Goal: Browse casually: Explore the website without a specific task or goal

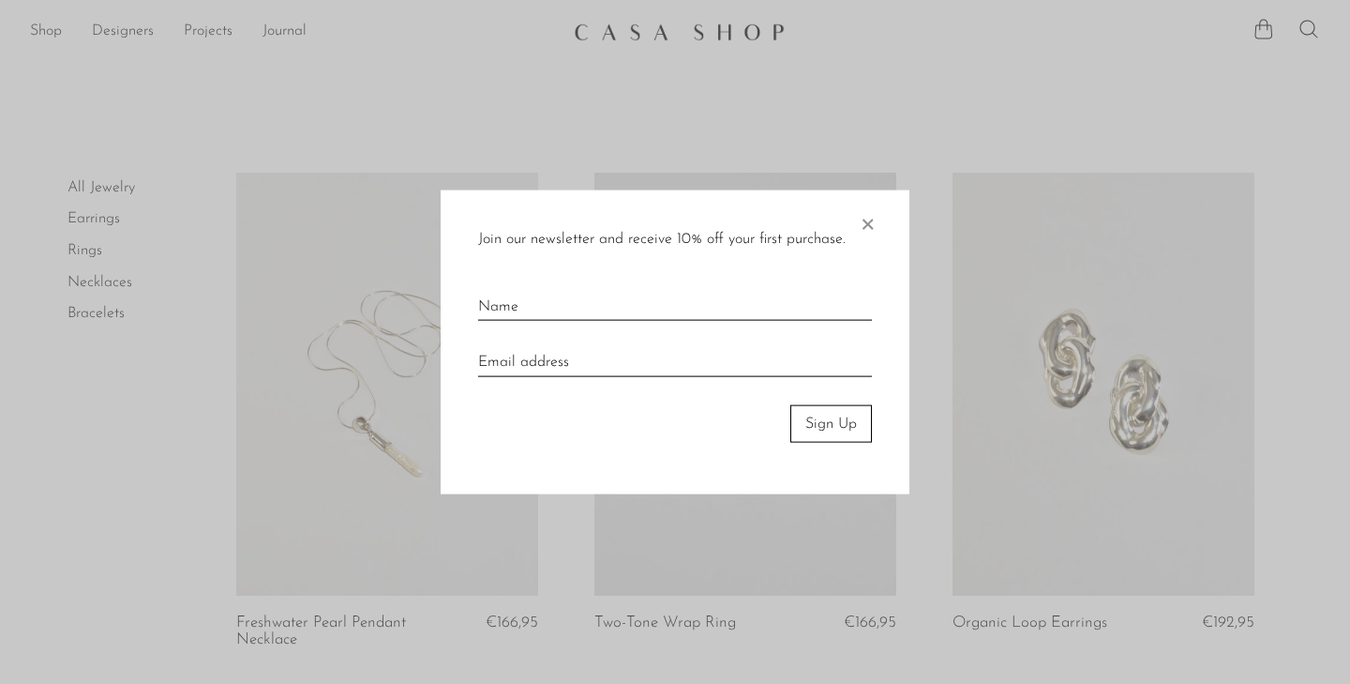
click at [873, 222] on span "×" at bounding box center [867, 219] width 19 height 60
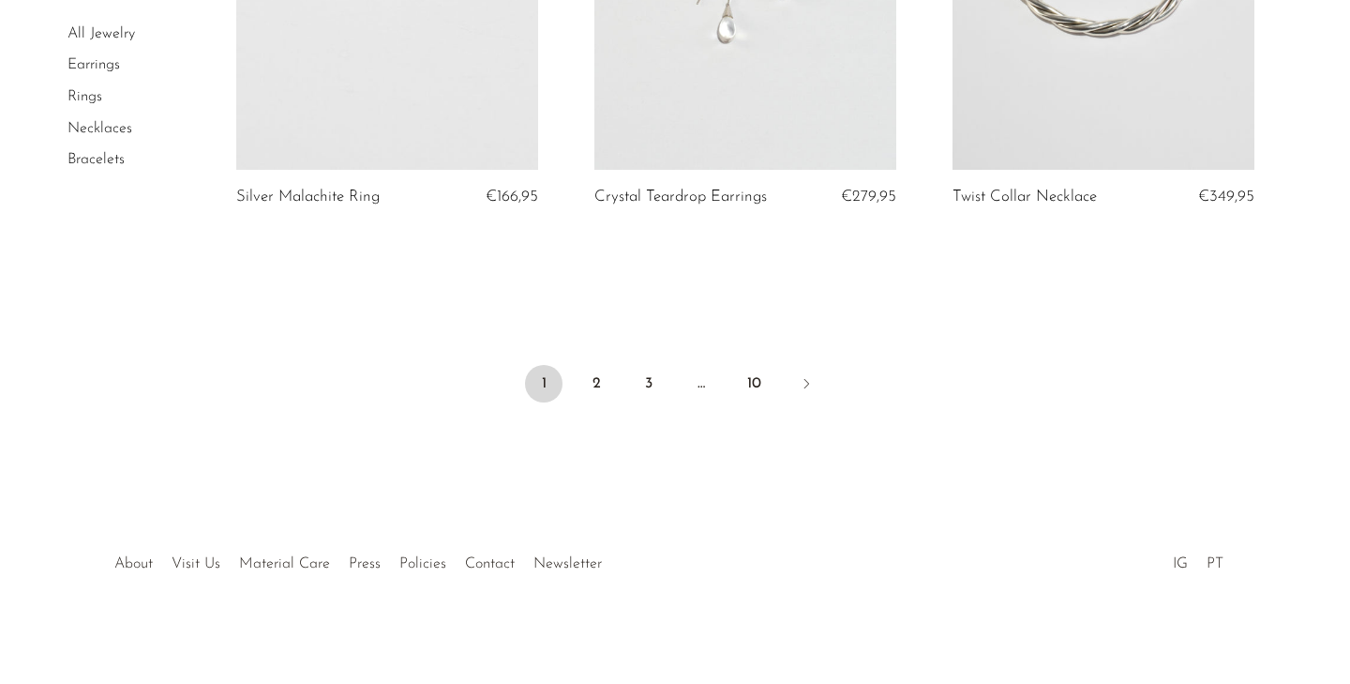
scroll to position [6021, 0]
click at [594, 375] on link "2" at bounding box center [597, 385] width 38 height 38
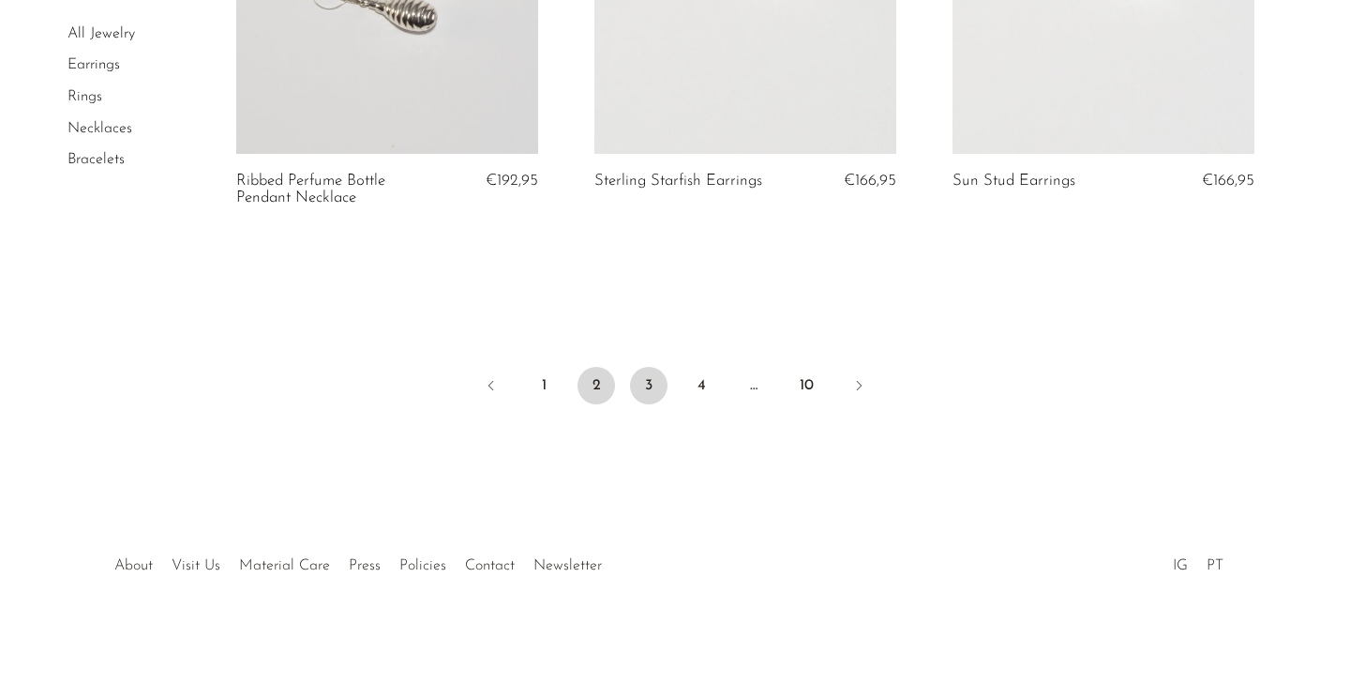
scroll to position [6072, 0]
click at [657, 368] on link "3" at bounding box center [649, 387] width 38 height 38
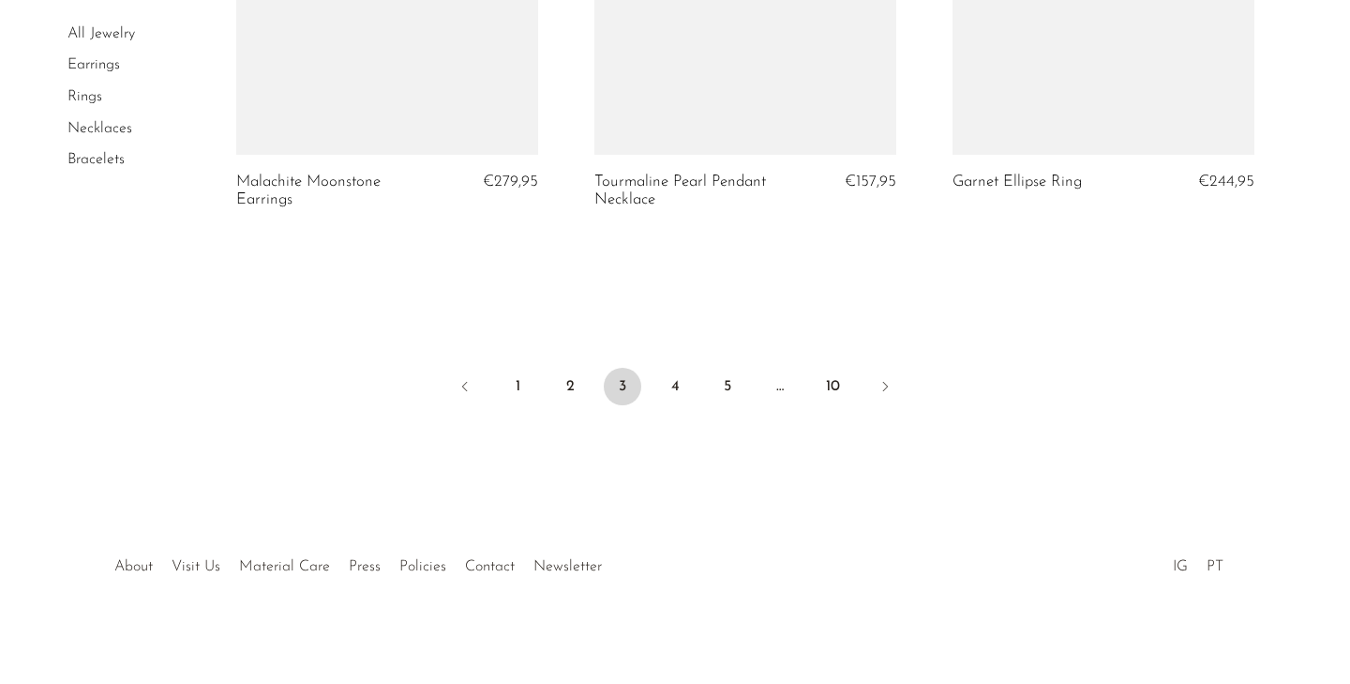
scroll to position [6087, 0]
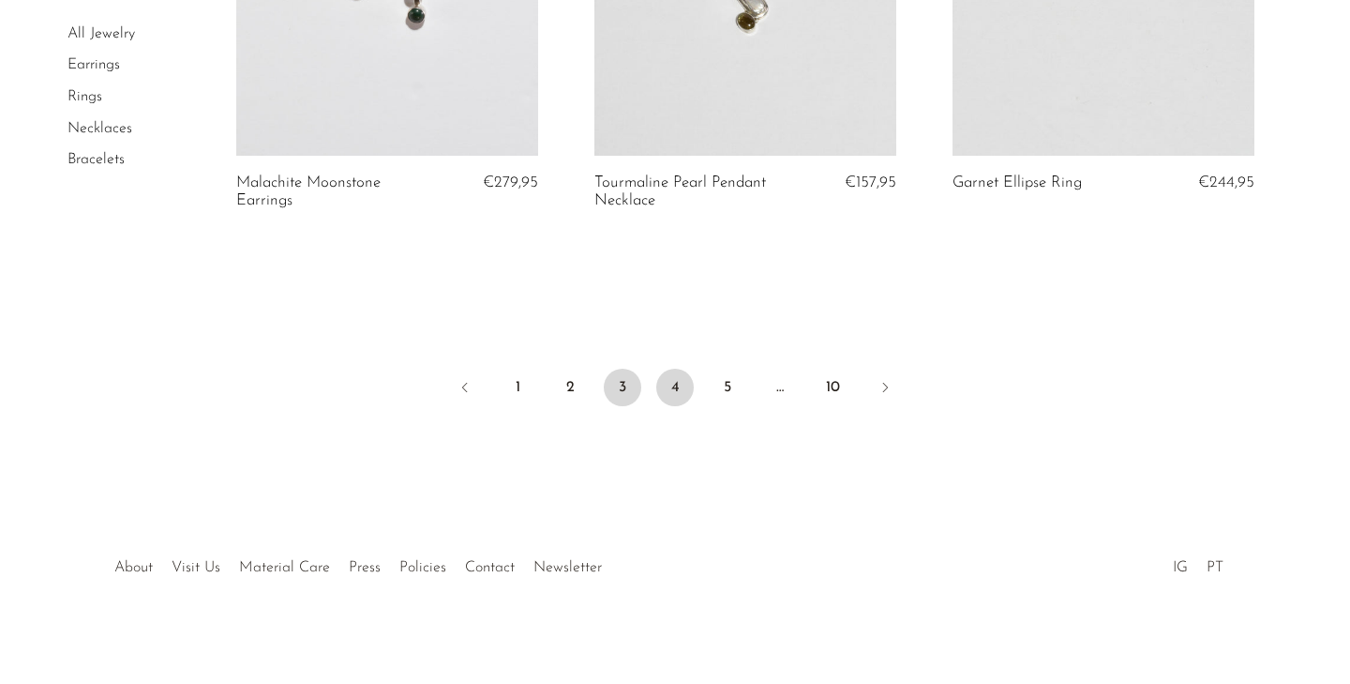
click at [674, 379] on link "4" at bounding box center [675, 388] width 38 height 38
